Goal: Information Seeking & Learning: Learn about a topic

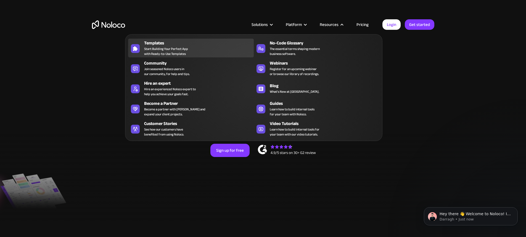
click at [207, 46] on div "Templates Start Building Your Perfect App with Ready-to-Use Templates" at bounding box center [197, 48] width 107 height 17
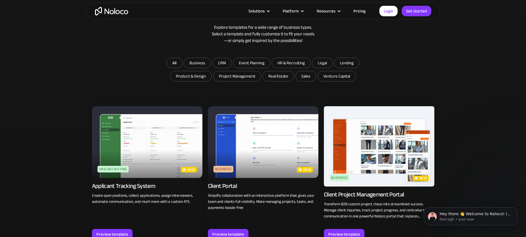
scroll to position [327, 0]
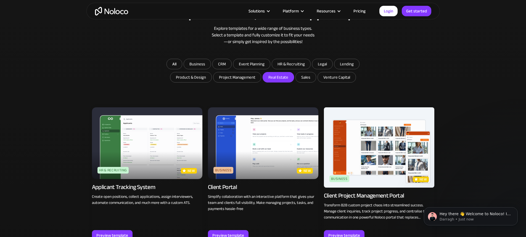
click at [281, 81] on input "Real Estate" at bounding box center [278, 77] width 31 height 10
checkbox input "true"
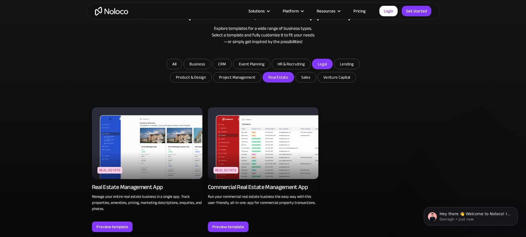
click at [211, 67] on input "Legal" at bounding box center [197, 64] width 27 height 10
checkbox input "true"
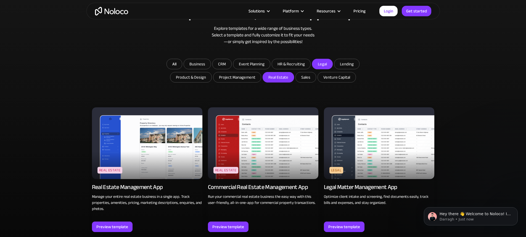
click at [285, 78] on input "Real Estate" at bounding box center [278, 77] width 31 height 10
checkbox input "false"
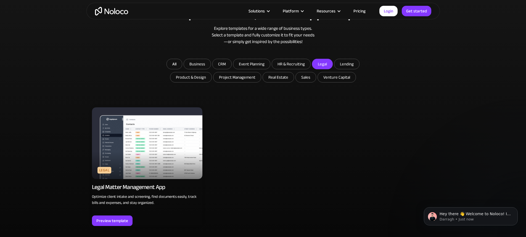
click at [327, 65] on input "Legal" at bounding box center [322, 64] width 20 height 10
checkbox input "false"
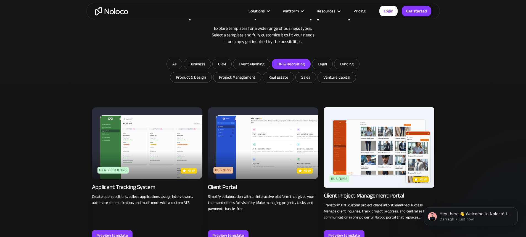
click at [211, 66] on input "HR & Recruiting" at bounding box center [197, 64] width 27 height 10
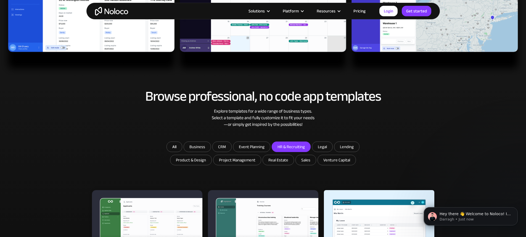
scroll to position [277, 0]
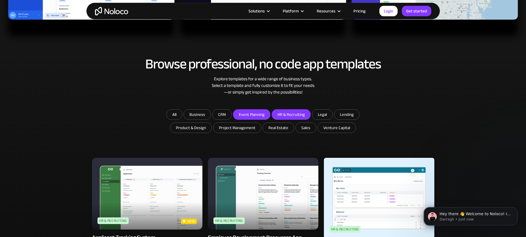
drag, startPoint x: 289, startPoint y: 113, endPoint x: 269, endPoint y: 114, distance: 19.9
click at [289, 114] on input "HR & Recruiting" at bounding box center [291, 115] width 38 height 10
checkbox input "false"
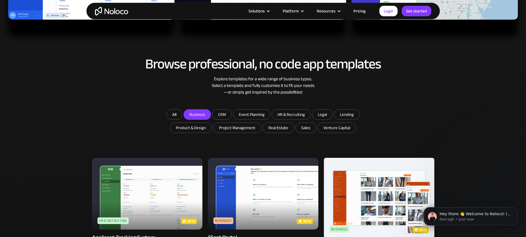
click at [201, 116] on input "Business" at bounding box center [197, 115] width 27 height 10
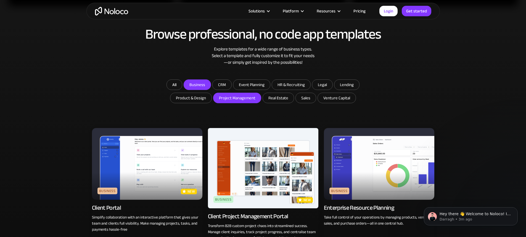
scroll to position [355, 0]
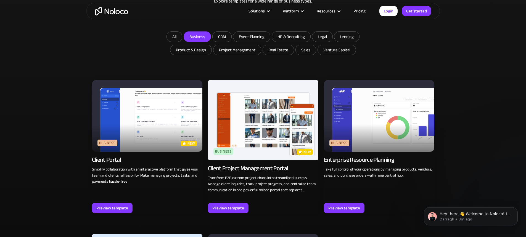
click at [200, 38] on input "Business" at bounding box center [197, 37] width 27 height 10
checkbox input "false"
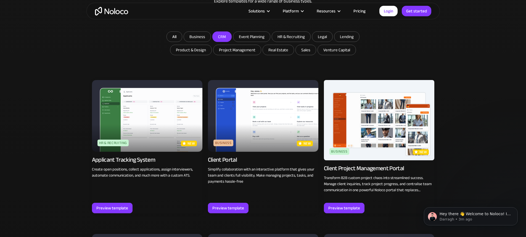
click at [211, 36] on input "CRM" at bounding box center [197, 37] width 27 height 10
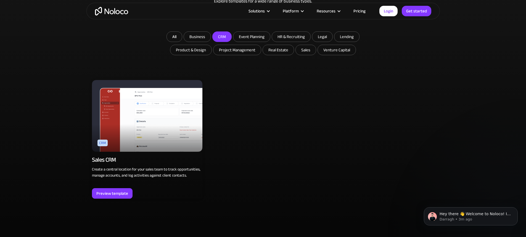
click at [221, 36] on input "CRM" at bounding box center [222, 37] width 19 height 10
checkbox input "false"
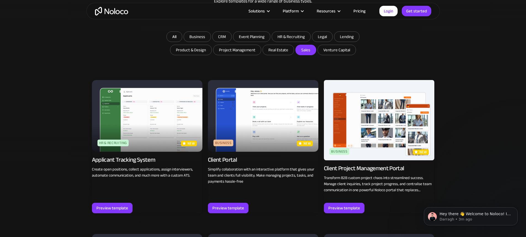
click at [294, 51] on input "Sales" at bounding box center [278, 50] width 31 height 10
checkbox input "true"
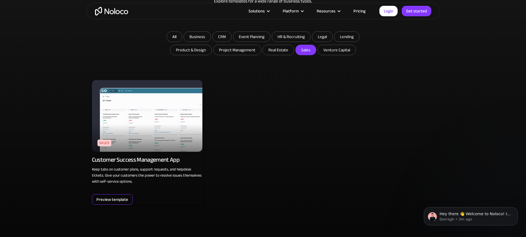
click at [113, 201] on div "Preview template" at bounding box center [112, 199] width 32 height 7
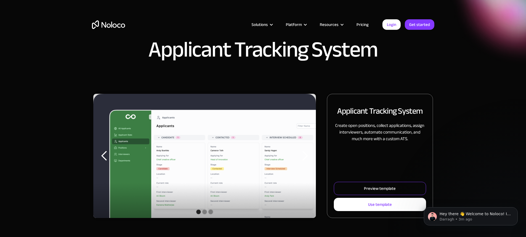
click at [379, 187] on div "Preview template" at bounding box center [380, 188] width 32 height 7
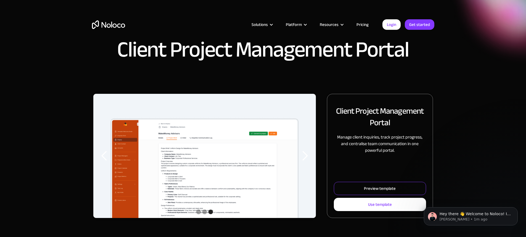
click at [373, 190] on div "Preview template" at bounding box center [380, 188] width 32 height 7
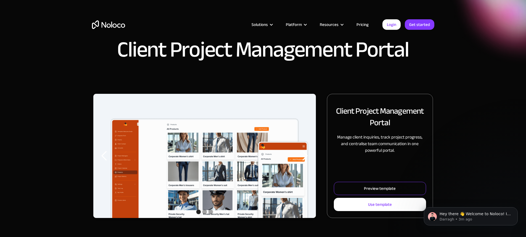
click at [387, 188] on div "Preview template" at bounding box center [380, 188] width 32 height 7
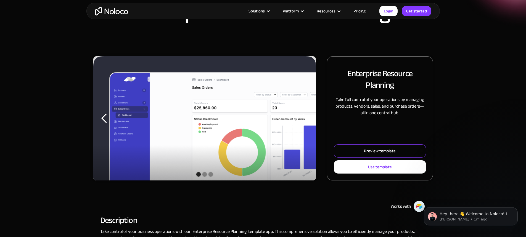
click at [366, 153] on div "Preview template" at bounding box center [380, 151] width 32 height 7
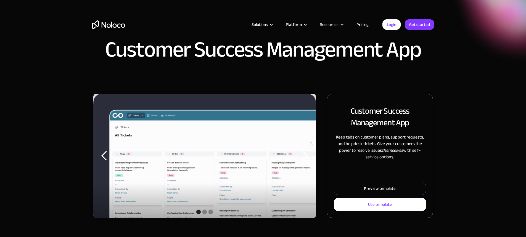
click at [383, 189] on div "Preview template" at bounding box center [380, 188] width 32 height 7
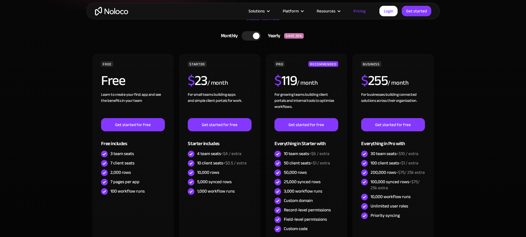
scroll to position [138, 0]
